Goal: Transaction & Acquisition: Subscribe to service/newsletter

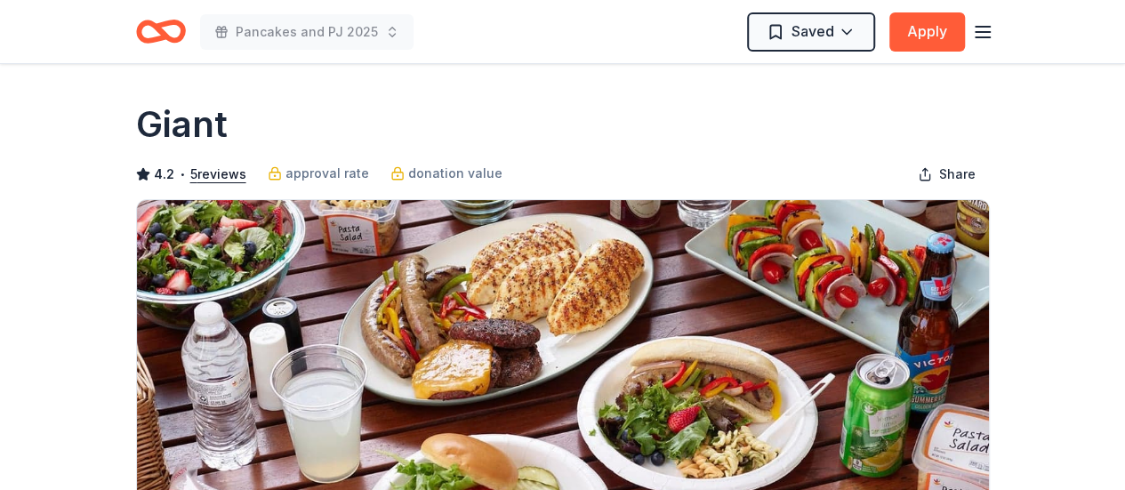
click at [980, 37] on line "button" at bounding box center [982, 37] width 14 height 0
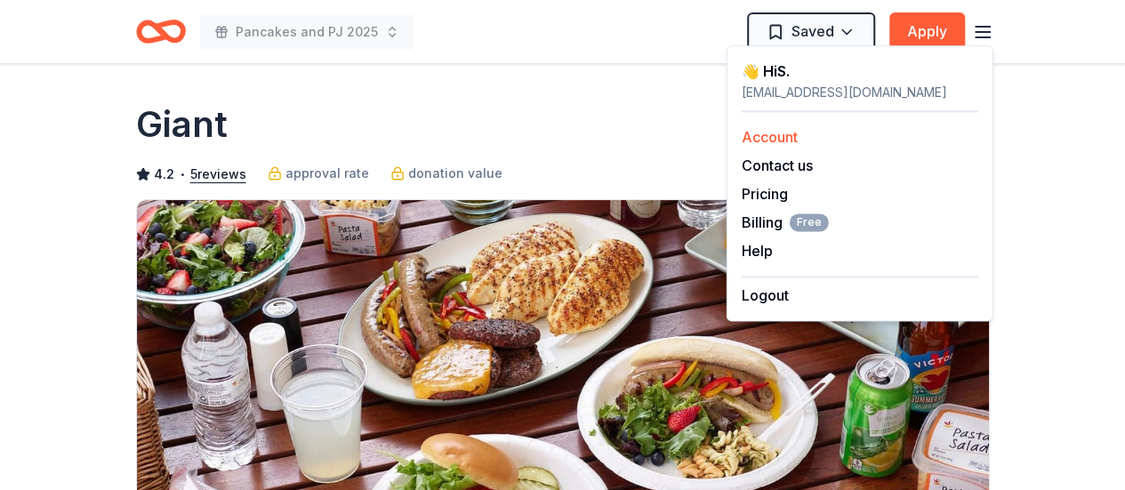
click at [768, 128] on link "Account" at bounding box center [769, 137] width 56 height 18
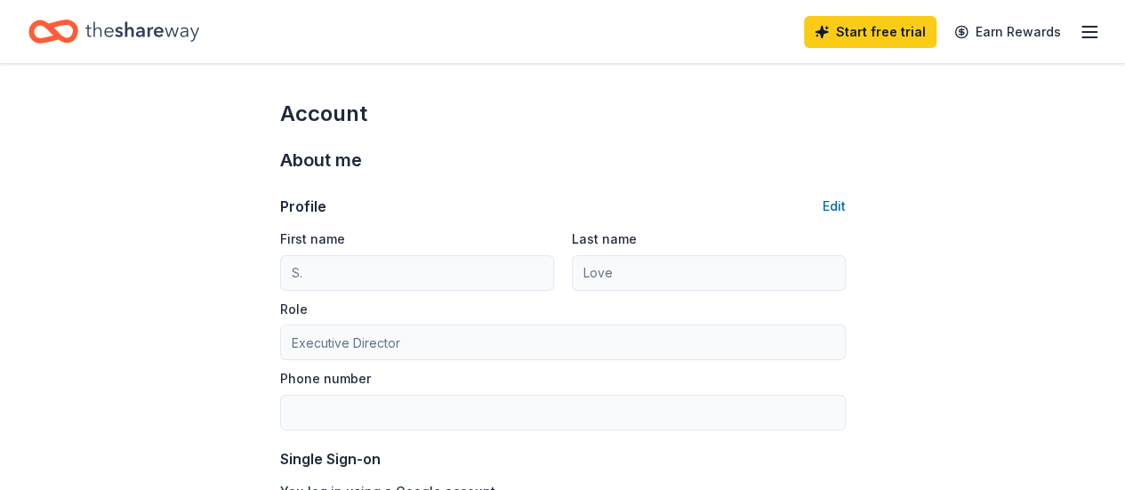
click at [1061, 20] on div "Start free trial Earn Rewards" at bounding box center [952, 32] width 296 height 42
click at [1078, 28] on icon "button" at bounding box center [1088, 31] width 21 height 21
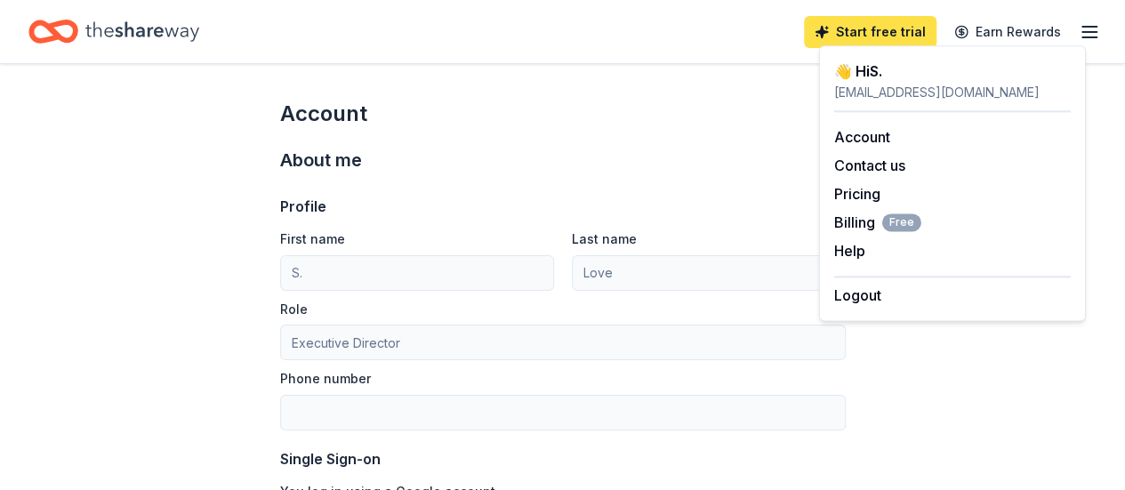
click at [871, 31] on link "Start free trial" at bounding box center [870, 32] width 132 height 32
